Goal: Task Accomplishment & Management: Manage account settings

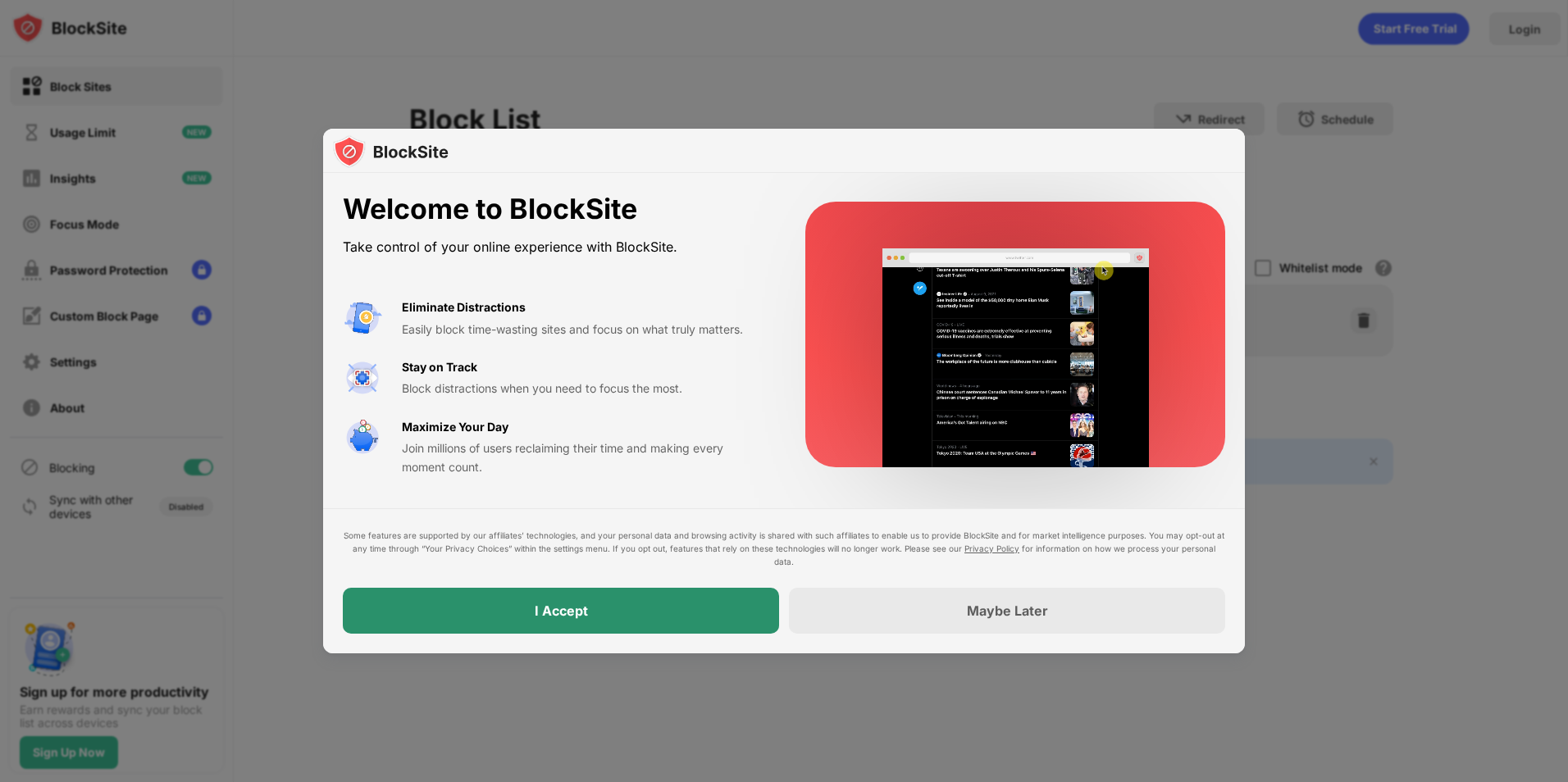
click at [630, 616] on div "I Accept" at bounding box center [561, 611] width 437 height 46
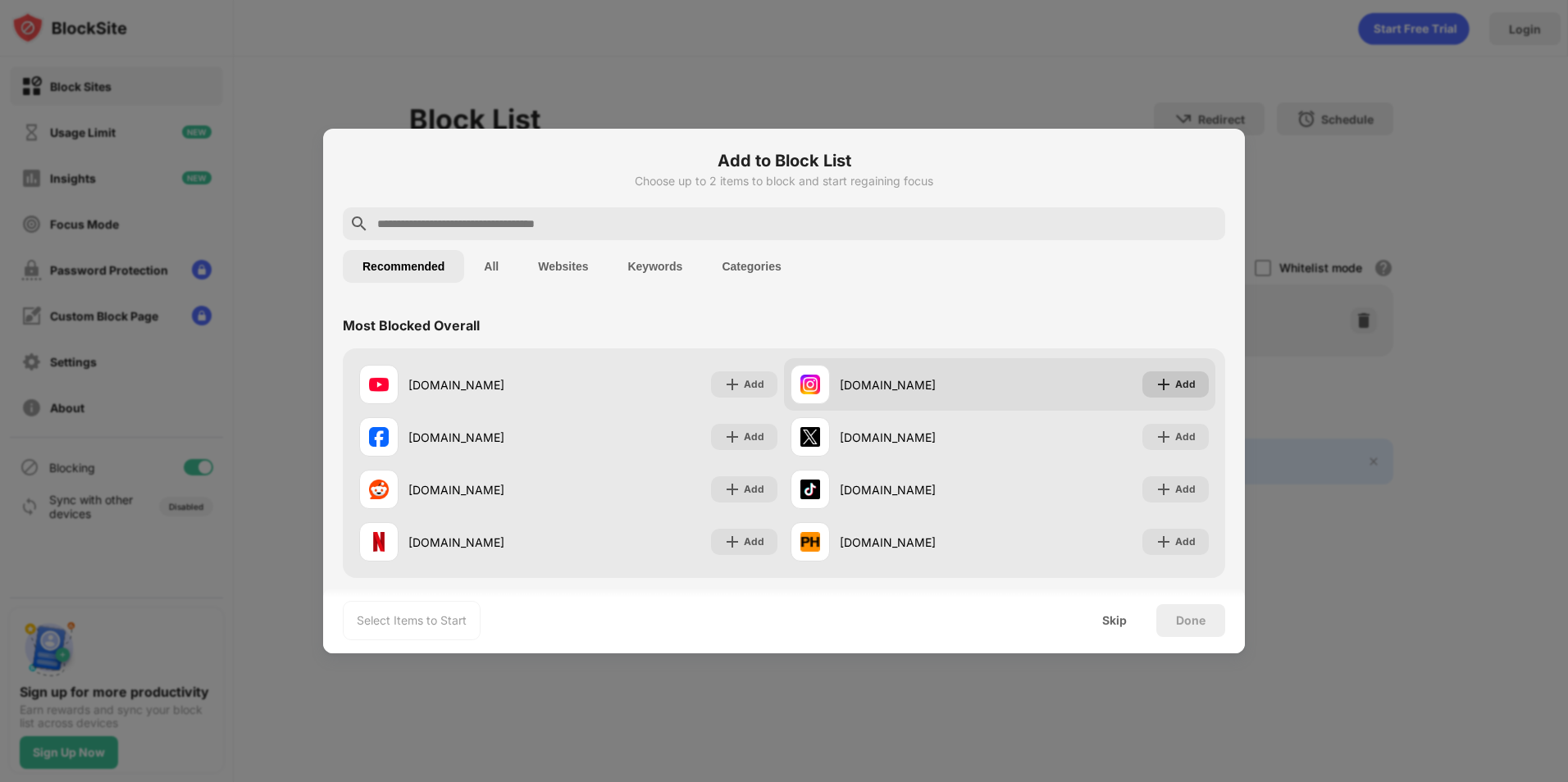
click at [1175, 383] on div "Add" at bounding box center [1185, 384] width 20 height 16
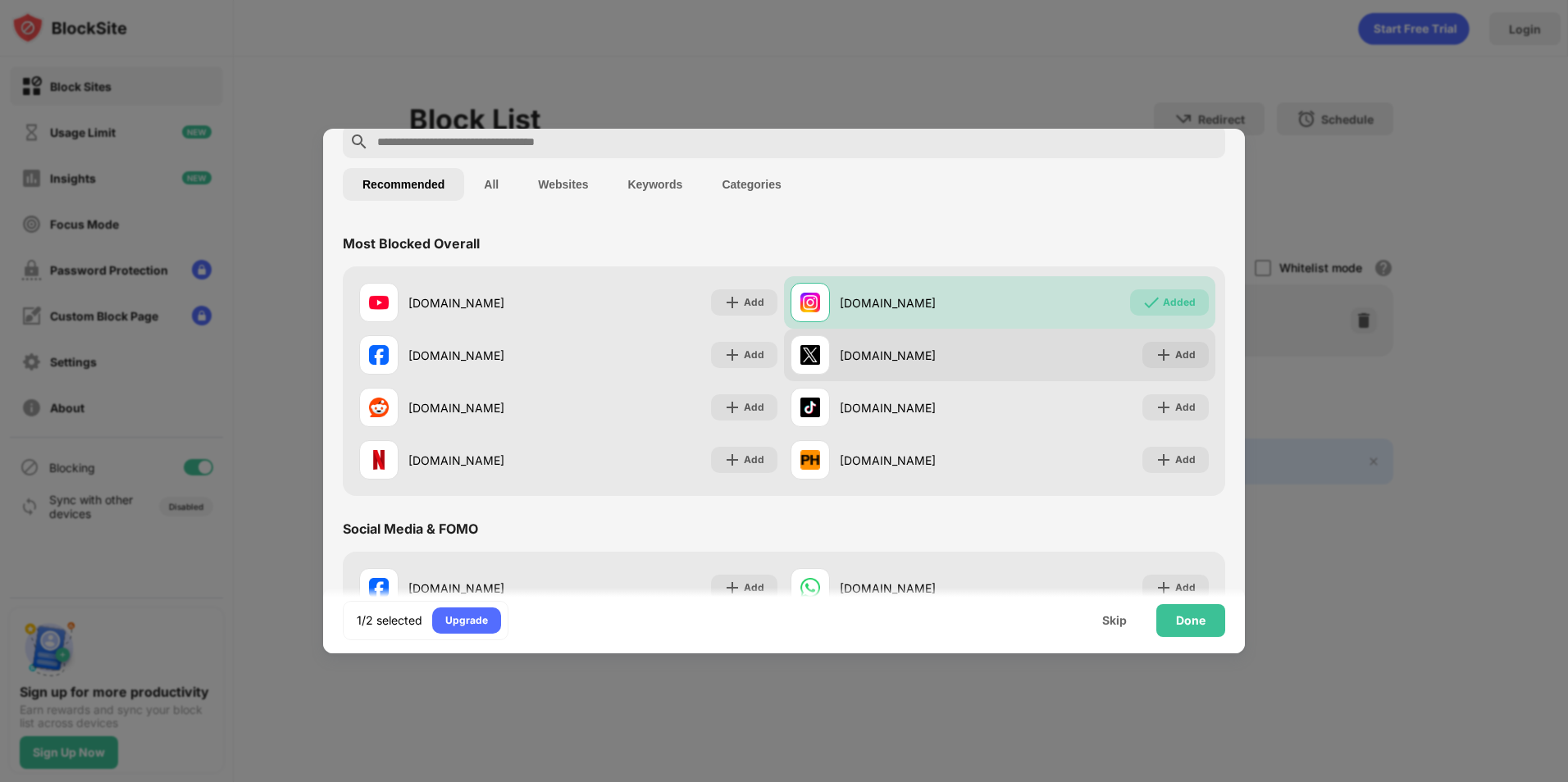
scroll to position [164, 0]
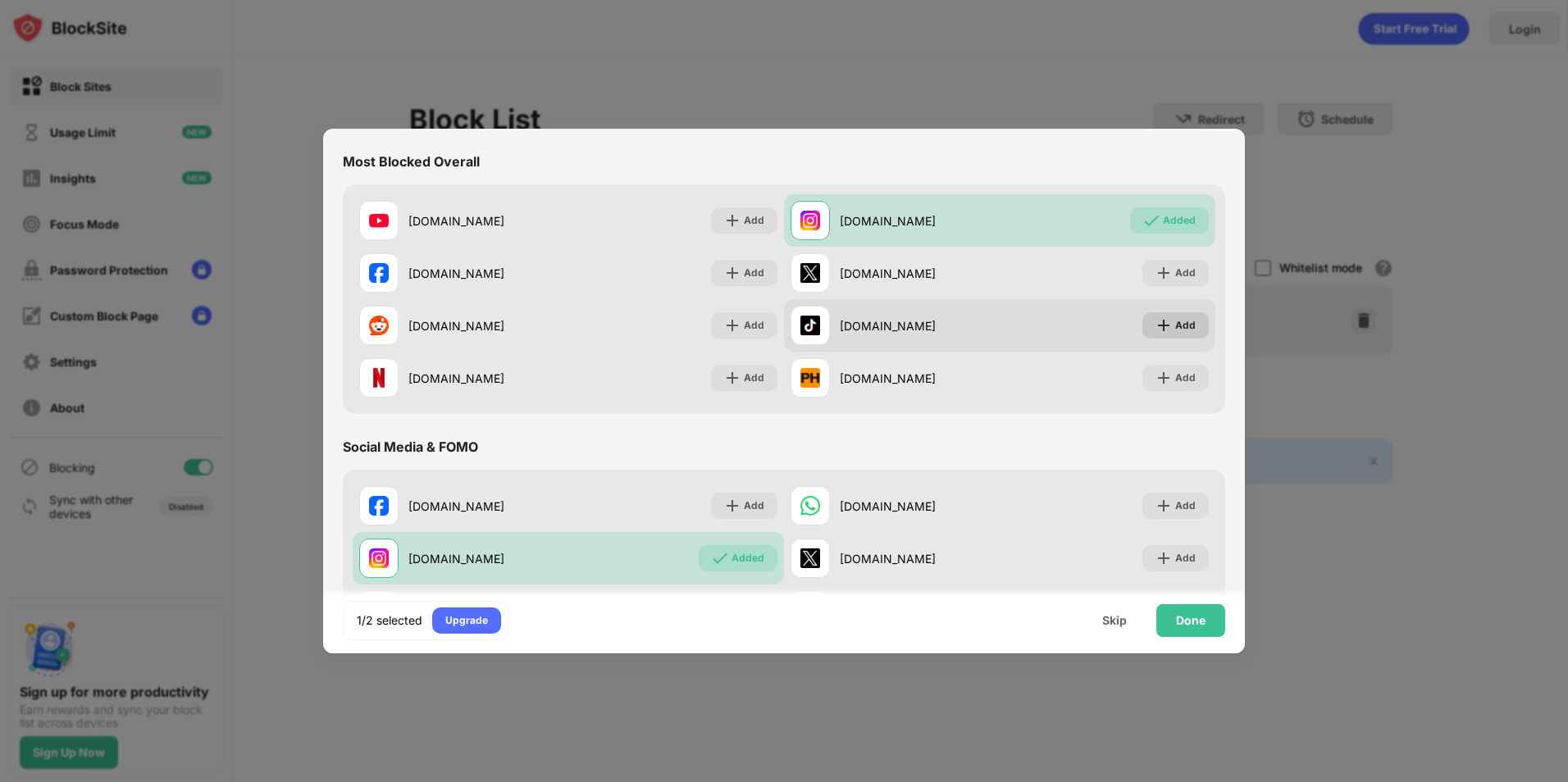
click at [1159, 327] on img at bounding box center [1163, 325] width 16 height 16
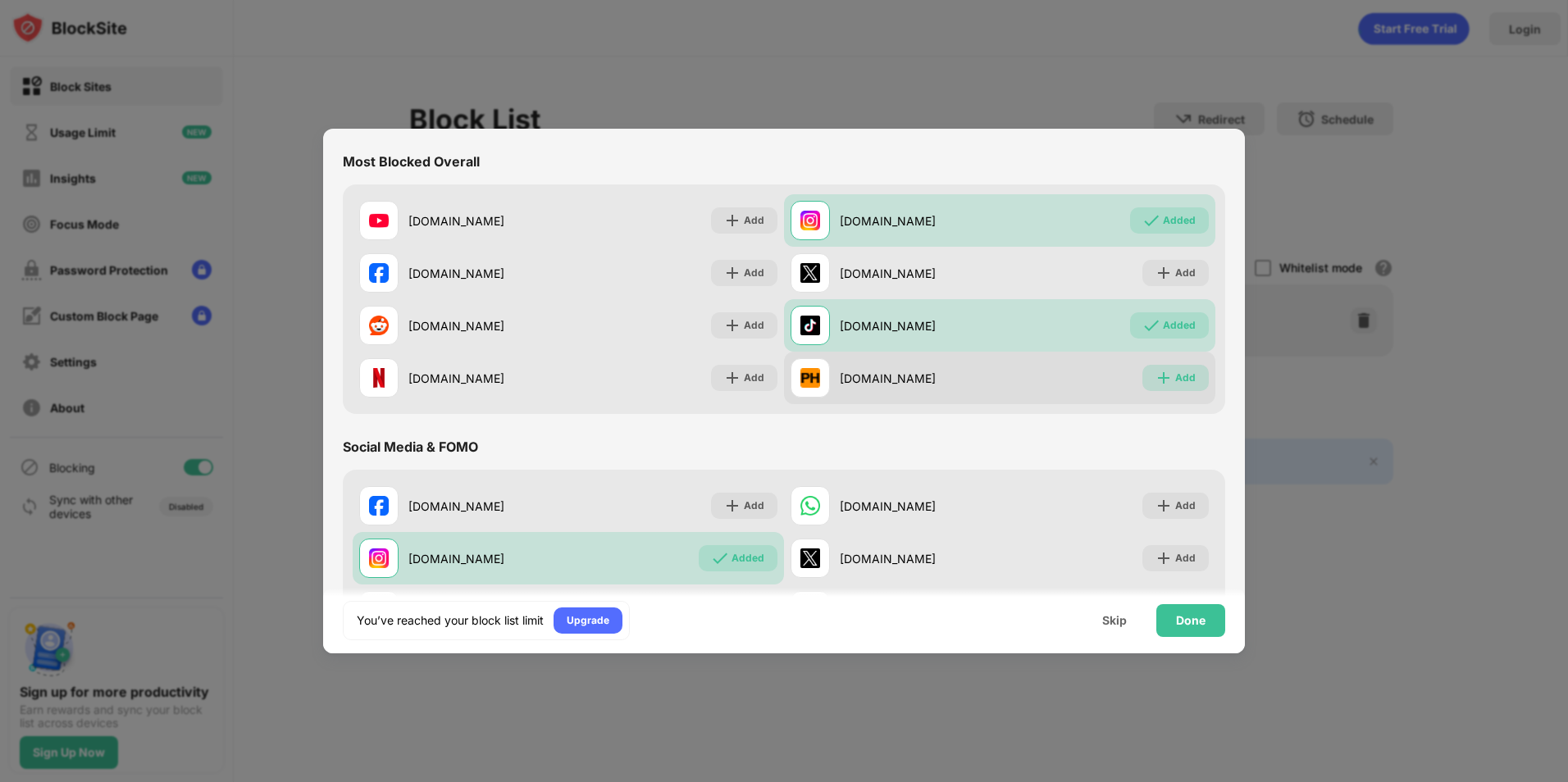
click at [1175, 381] on div "Add" at bounding box center [1185, 377] width 20 height 16
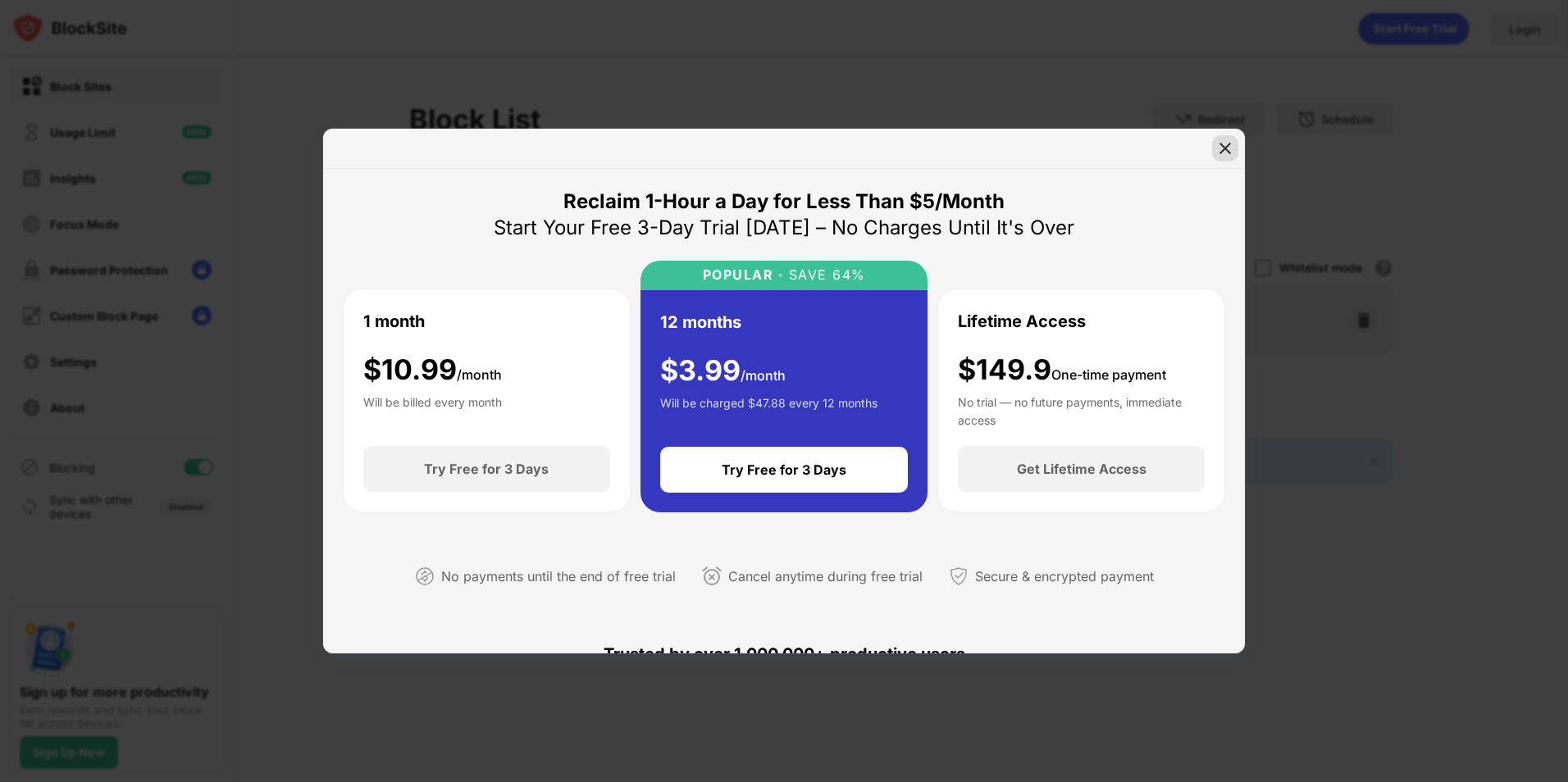
click at [1228, 147] on img at bounding box center [1224, 148] width 16 height 16
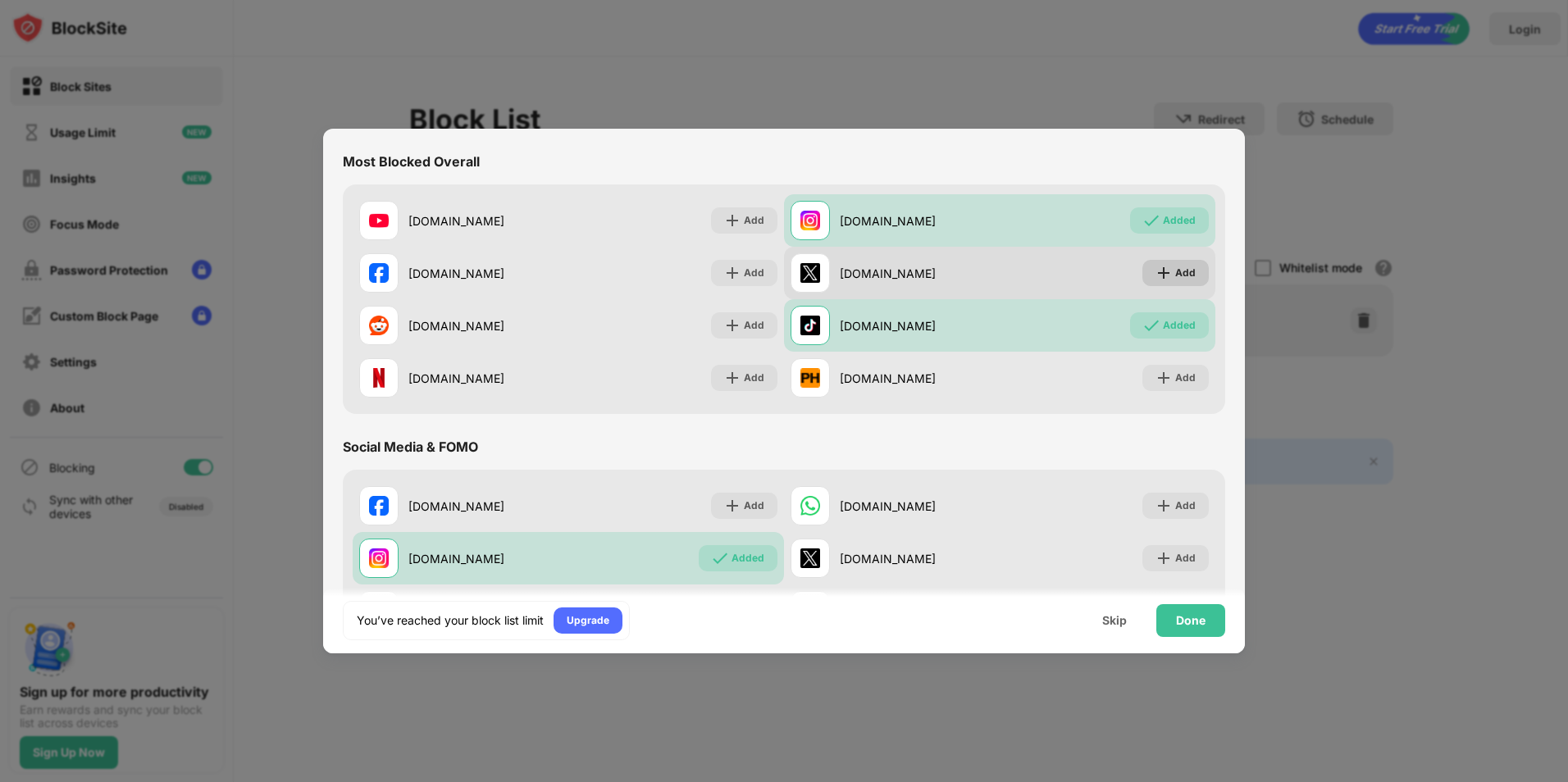
click at [1175, 272] on div "Add" at bounding box center [1185, 273] width 20 height 16
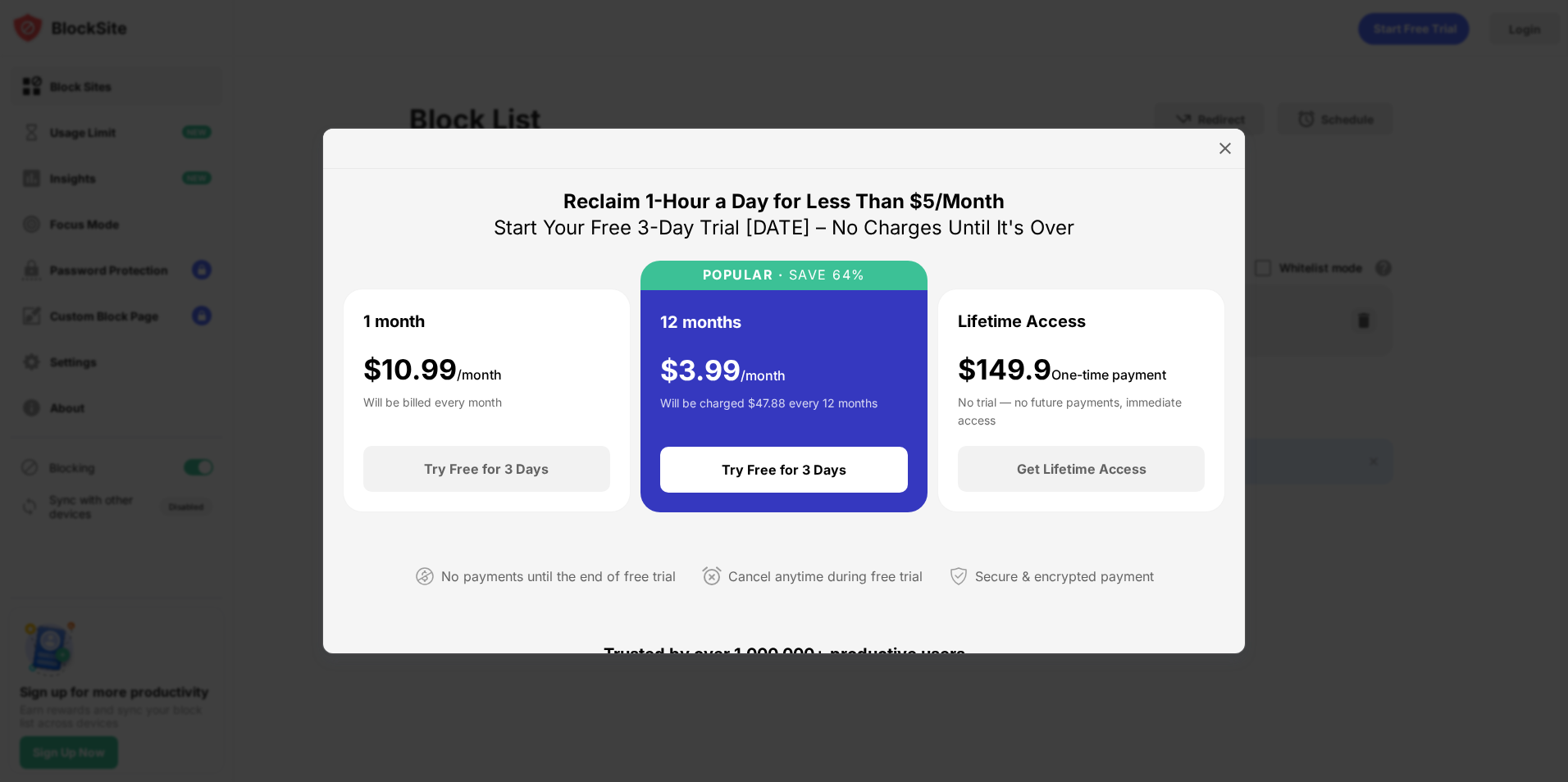
click at [1227, 155] on img at bounding box center [1224, 148] width 16 height 16
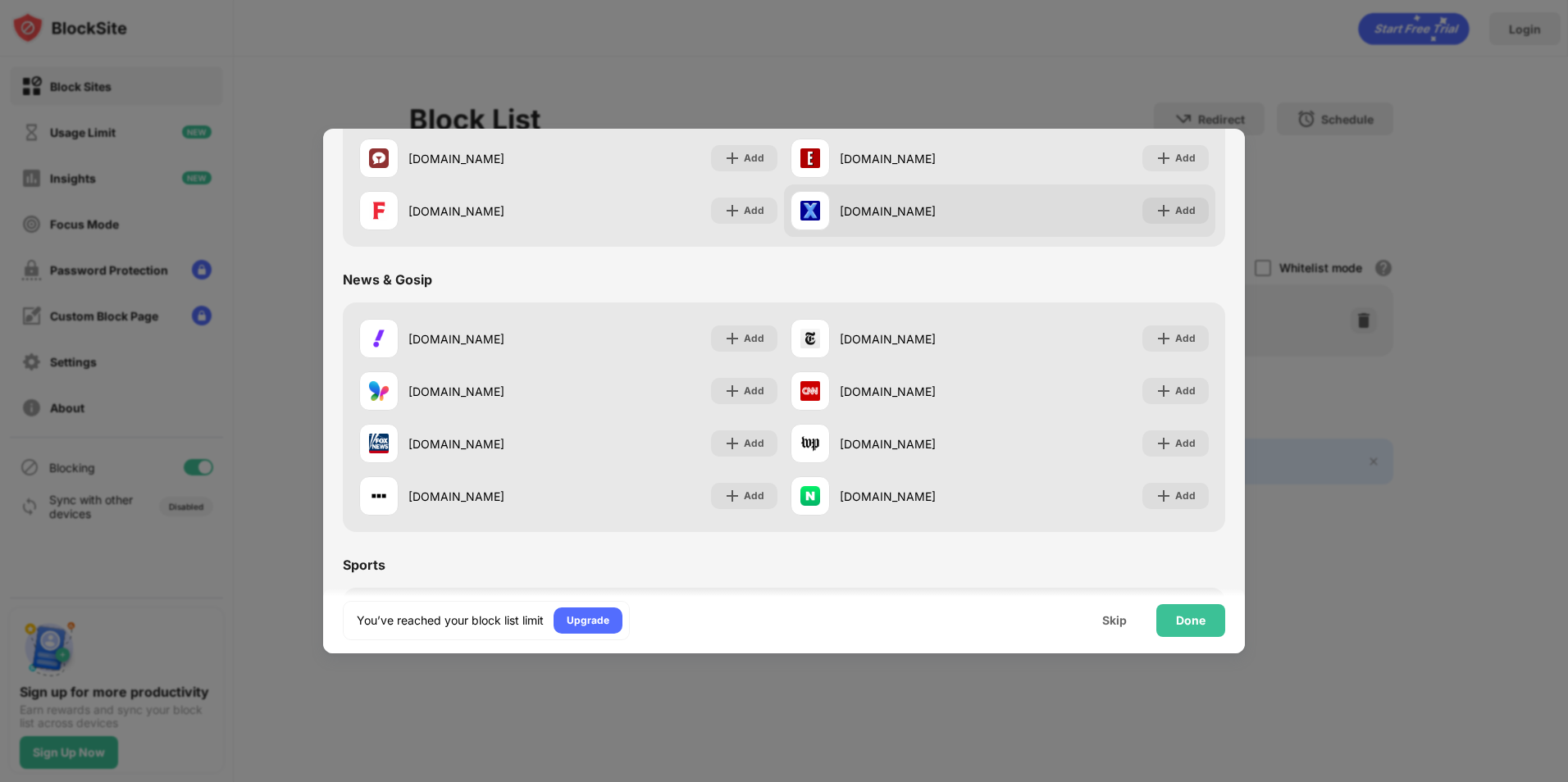
scroll to position [738, 0]
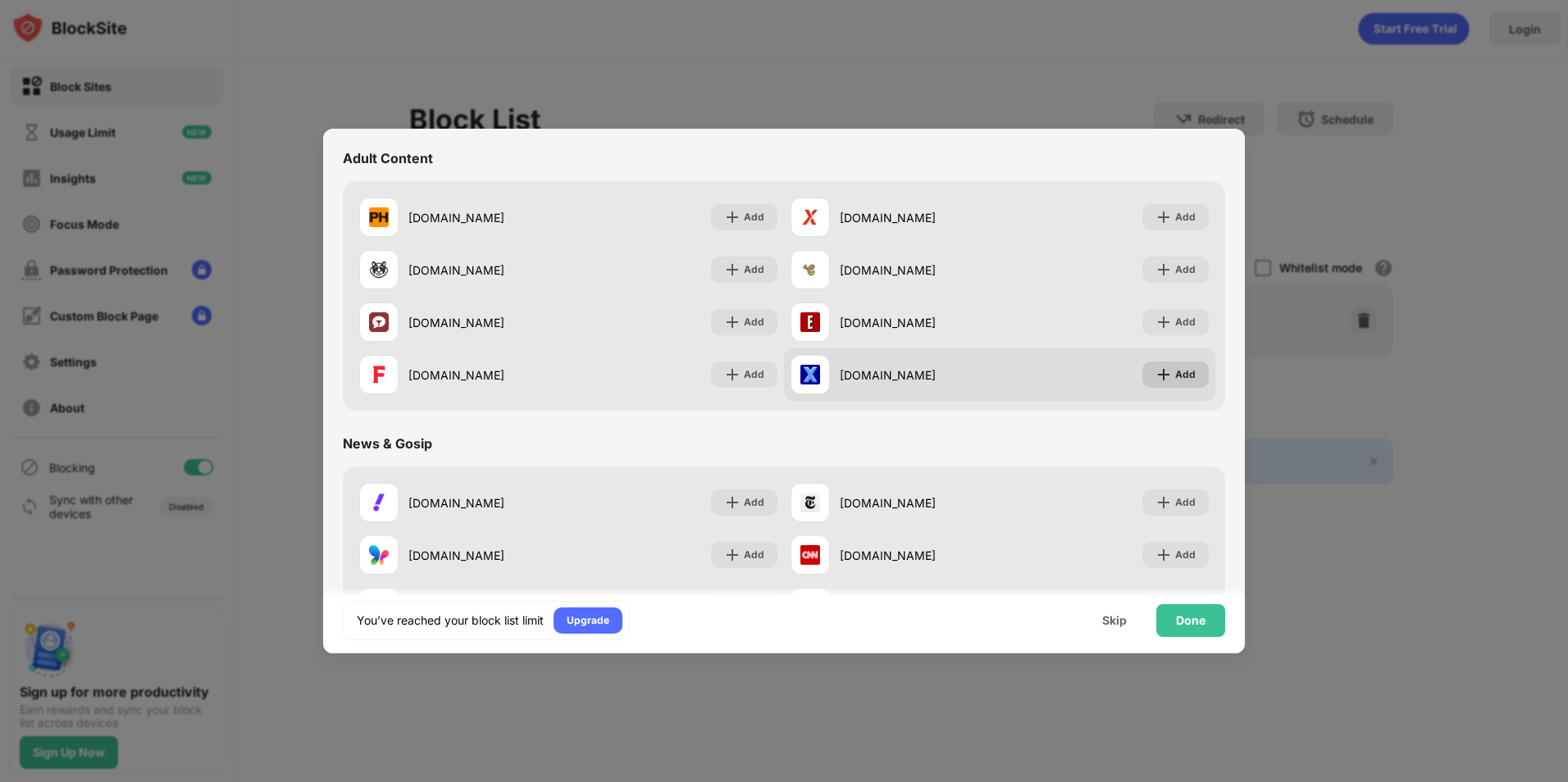
click at [1155, 372] on img at bounding box center [1163, 374] width 16 height 16
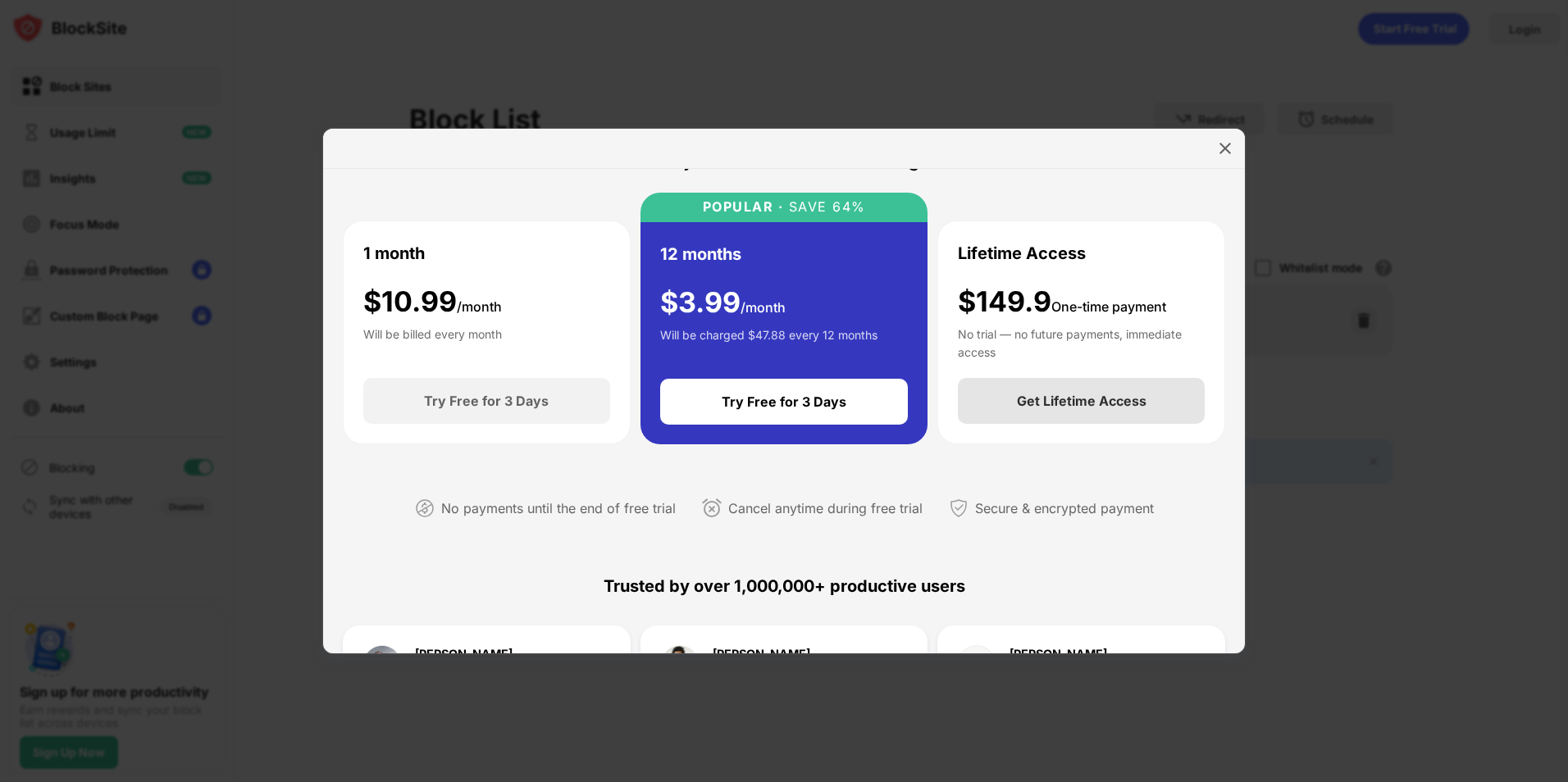
scroll to position [164, 0]
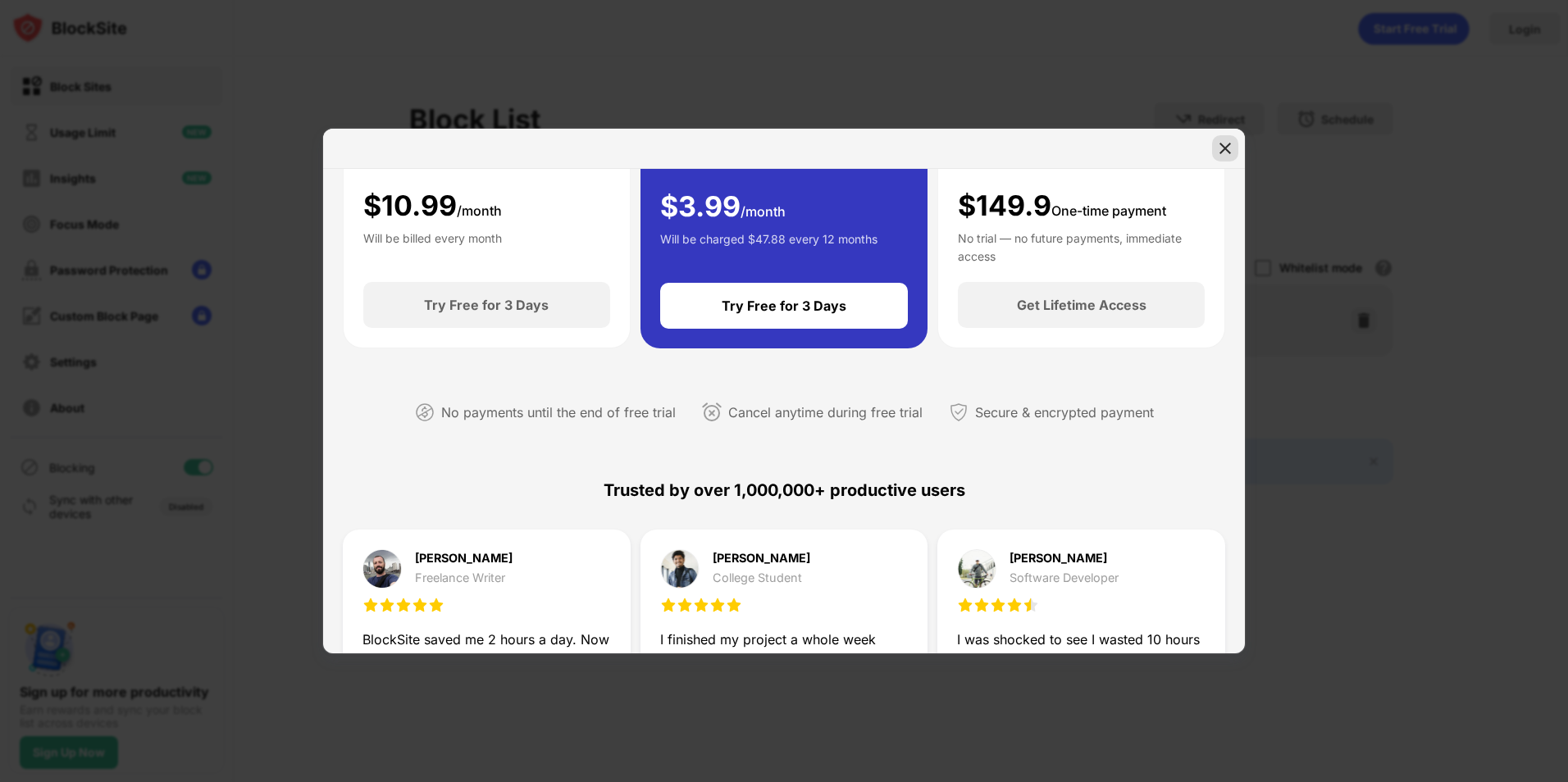
click at [1224, 147] on img at bounding box center [1224, 148] width 16 height 16
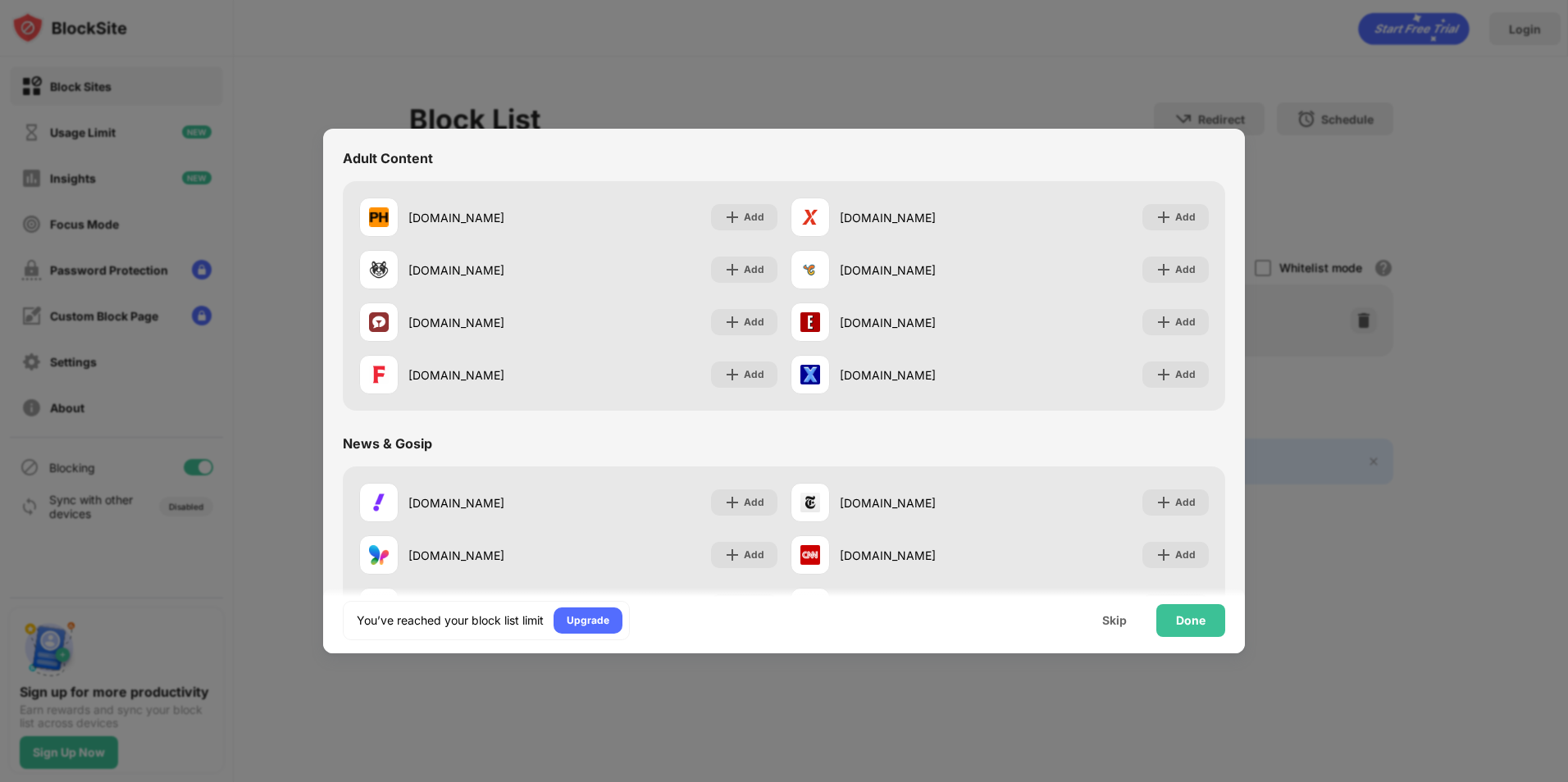
drag, startPoint x: 1382, startPoint y: 57, endPoint x: 1374, endPoint y: 68, distance: 13.6
click at [1382, 58] on div at bounding box center [784, 391] width 1568 height 782
click at [1109, 614] on div "Skip" at bounding box center [1114, 621] width 24 height 14
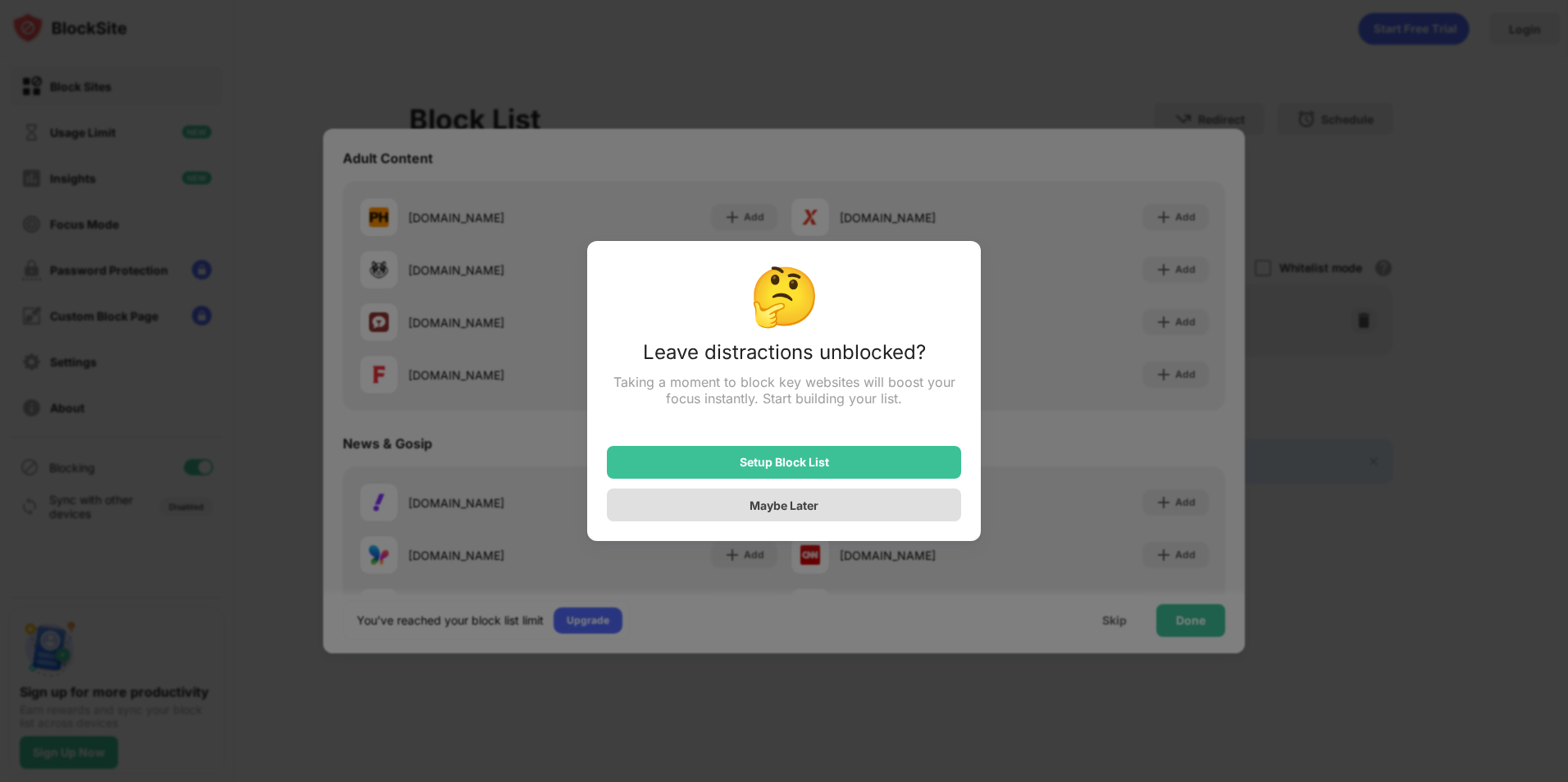
click at [834, 508] on div "Maybe Later" at bounding box center [784, 505] width 355 height 33
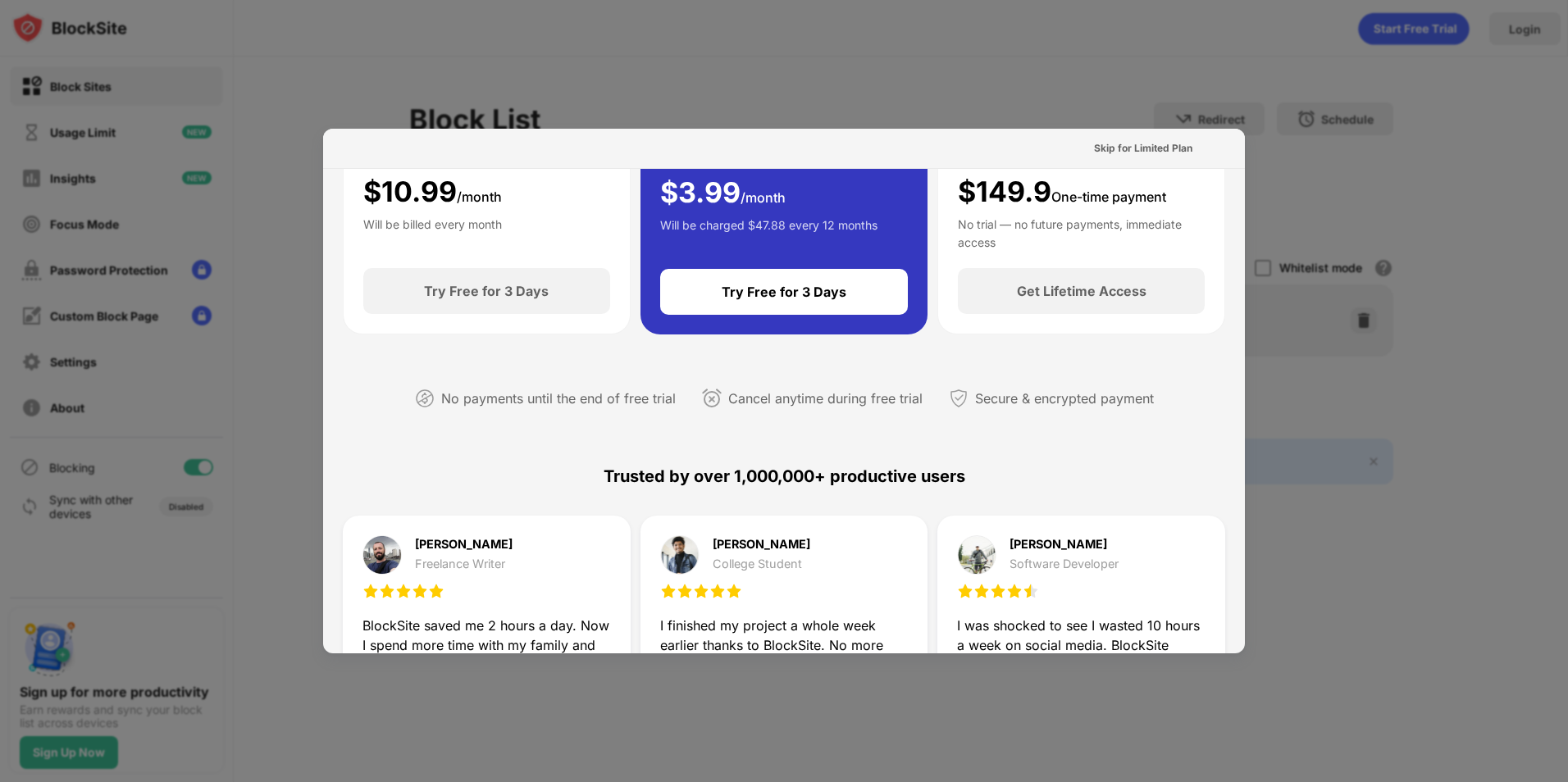
scroll to position [0, 0]
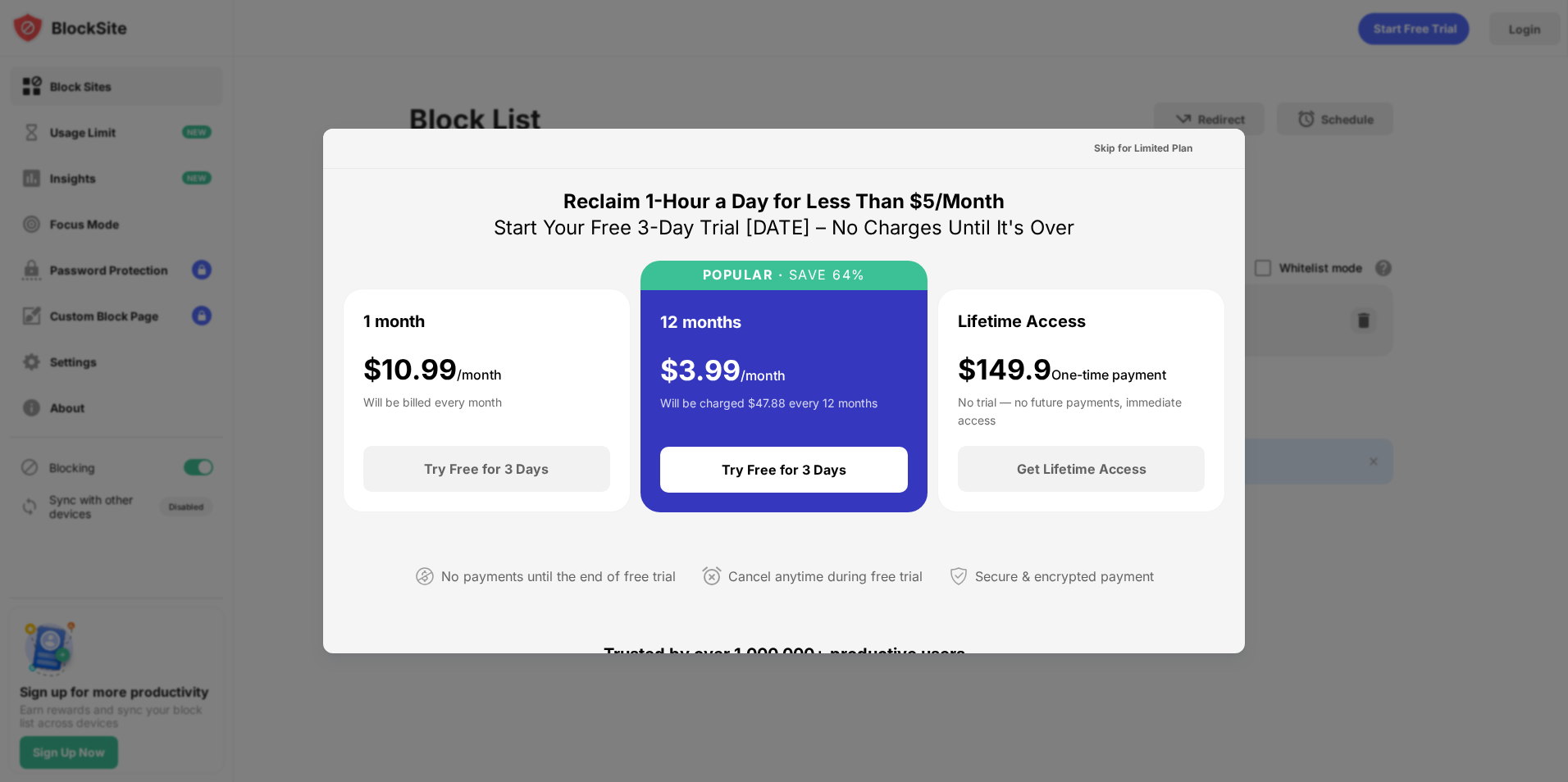
click at [1404, 383] on div at bounding box center [784, 391] width 1568 height 782
